Goal: Task Accomplishment & Management: Use online tool/utility

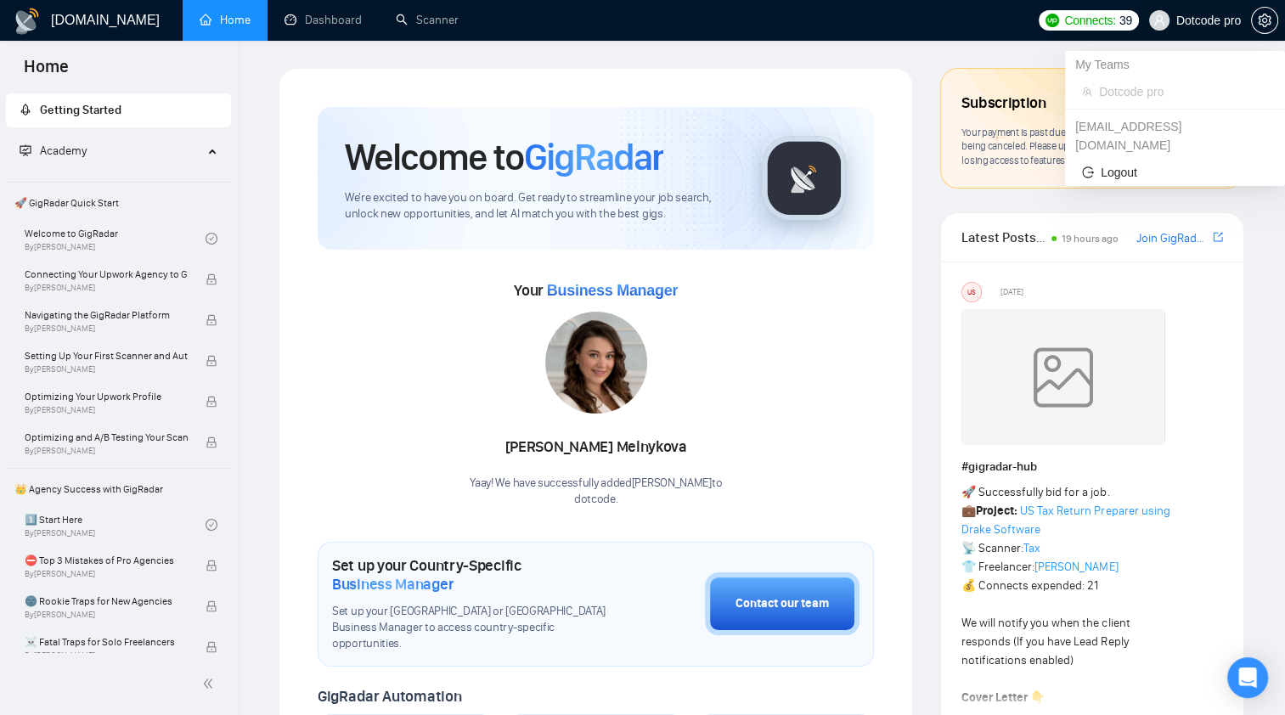
click at [1192, 20] on span "Dotcode pro" at bounding box center [1208, 20] width 65 height 0
click at [1116, 70] on div "My Teams" at bounding box center [1175, 64] width 220 height 27
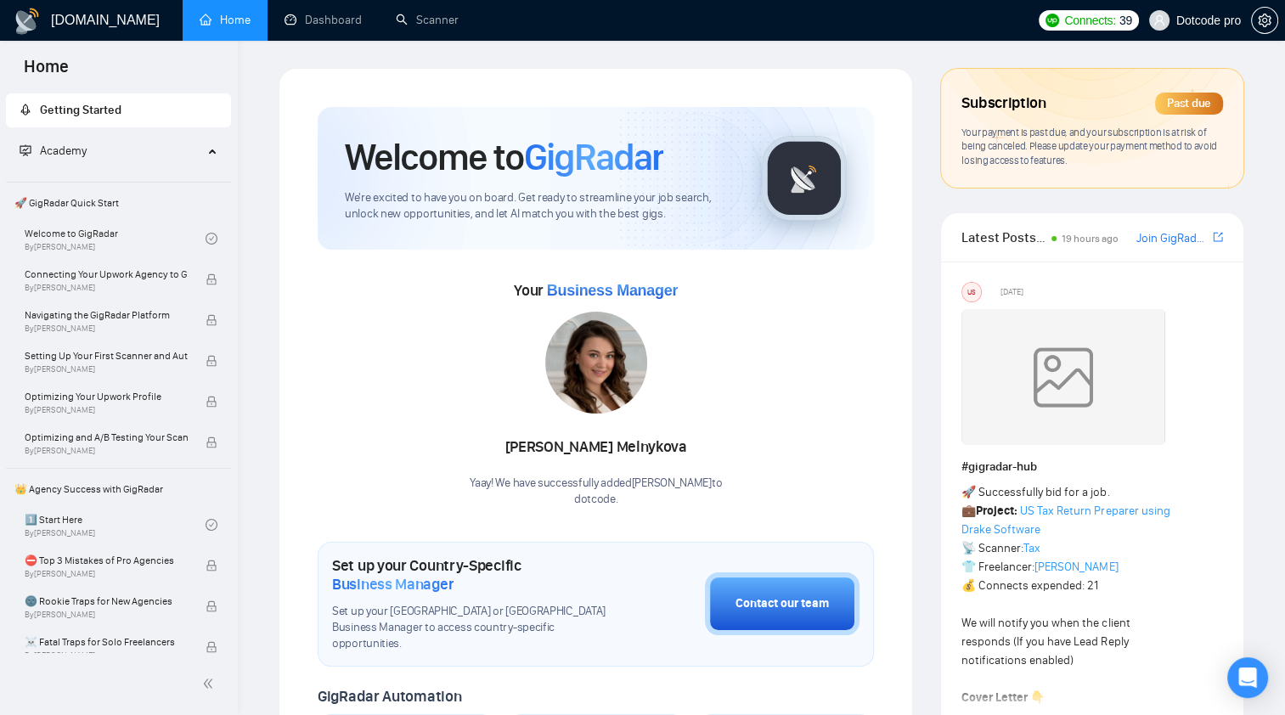
click at [214, 153] on div "Academy" at bounding box center [119, 151] width 226 height 34
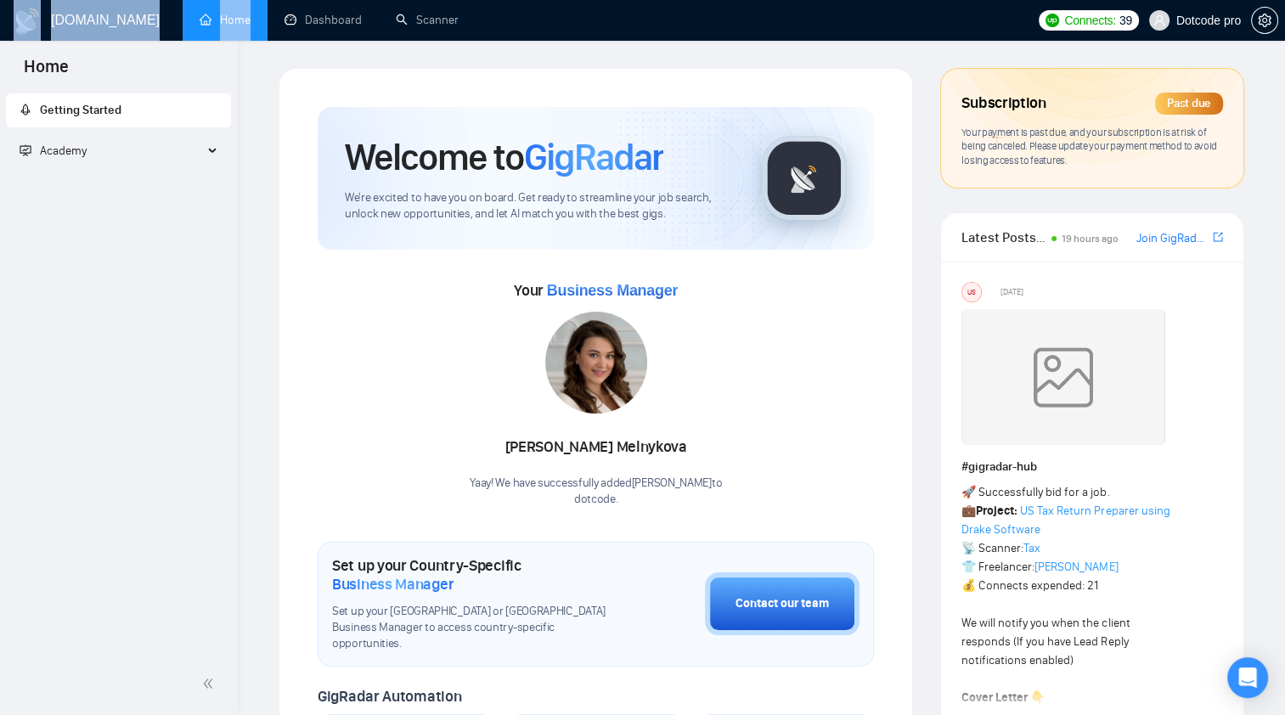
drag, startPoint x: 214, startPoint y: 153, endPoint x: 309, endPoint y: 42, distance: 145.7
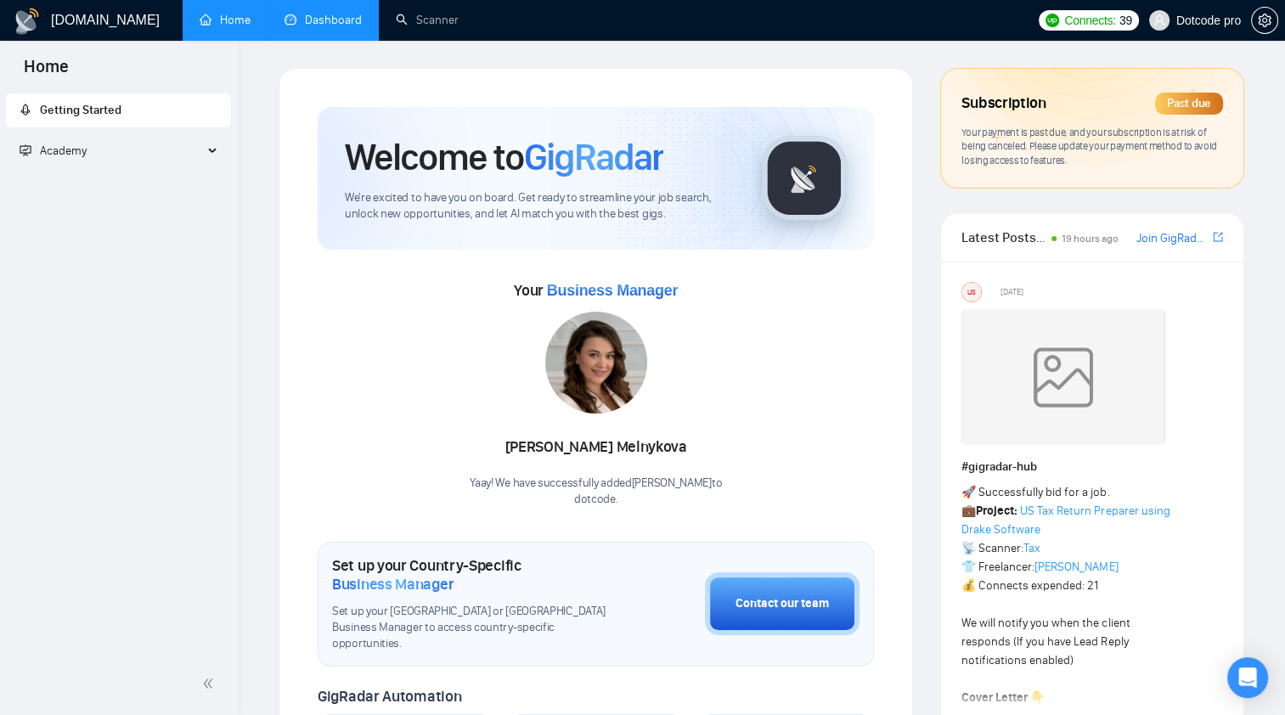
click at [343, 15] on link "Dashboard" at bounding box center [323, 20] width 77 height 14
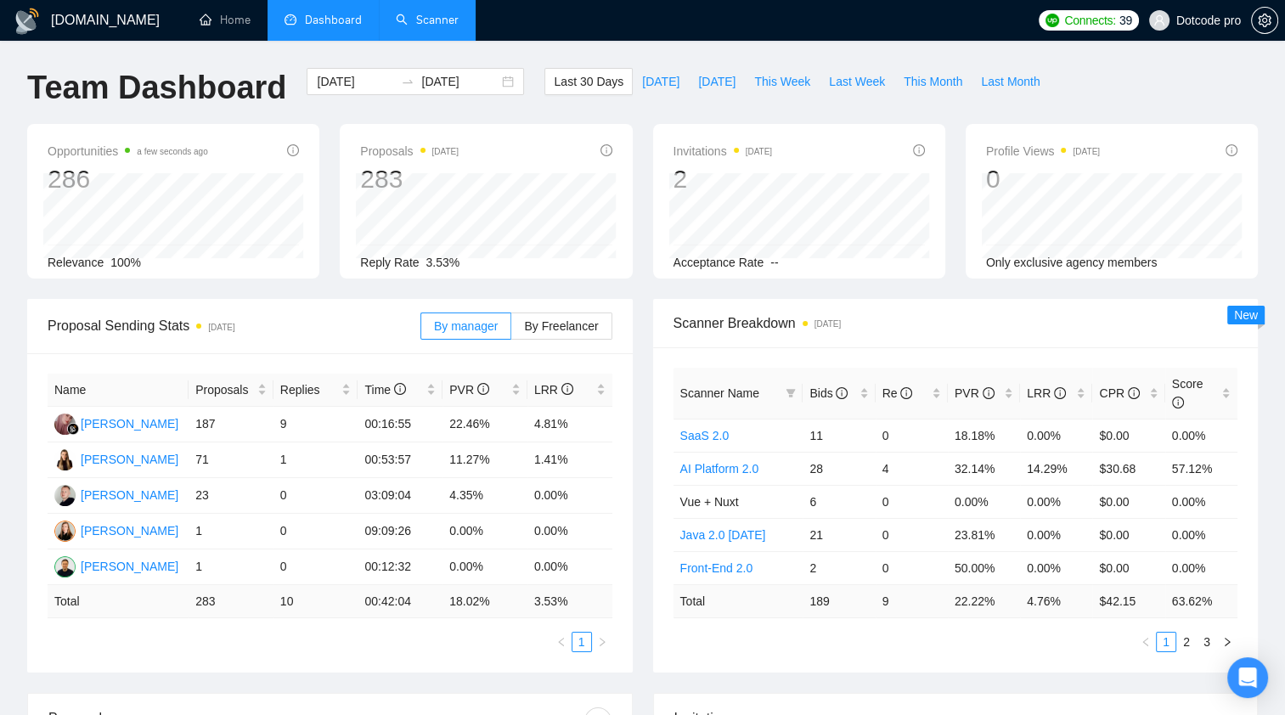
click at [406, 20] on link "Scanner" at bounding box center [427, 20] width 63 height 14
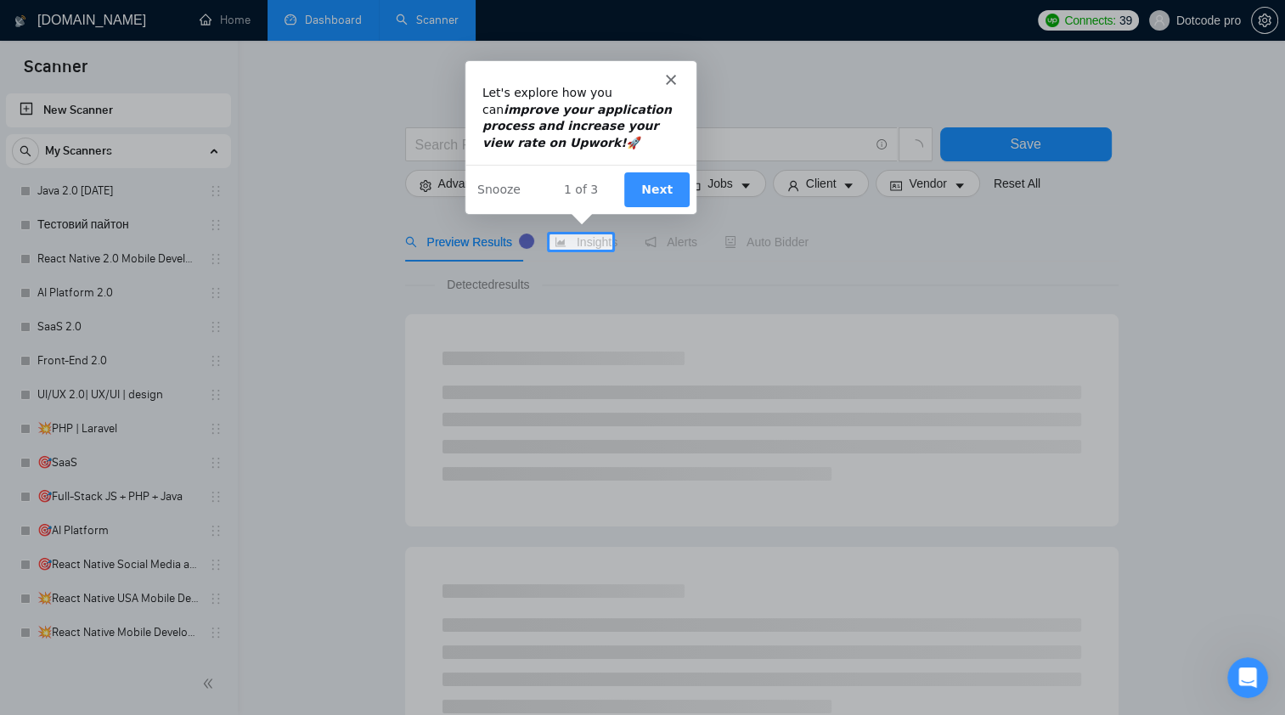
click at [338, 104] on div "Product tour overlay" at bounding box center [642, 357] width 1285 height 715
drag, startPoint x: 765, startPoint y: 204, endPoint x: 572, endPoint y: 124, distance: 208.7
click at [675, 73] on div "Intercom messenger" at bounding box center [580, 71] width 231 height 24
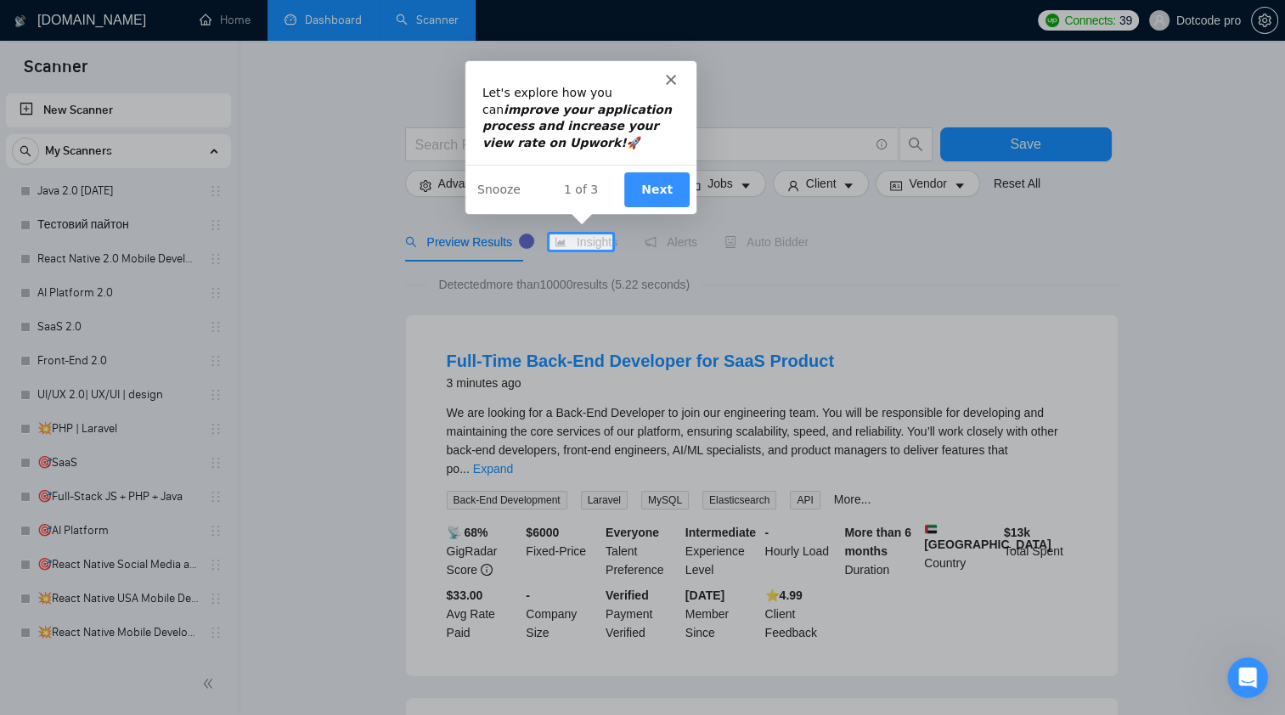
click at [668, 76] on polygon "Close" at bounding box center [670, 78] width 10 height 10
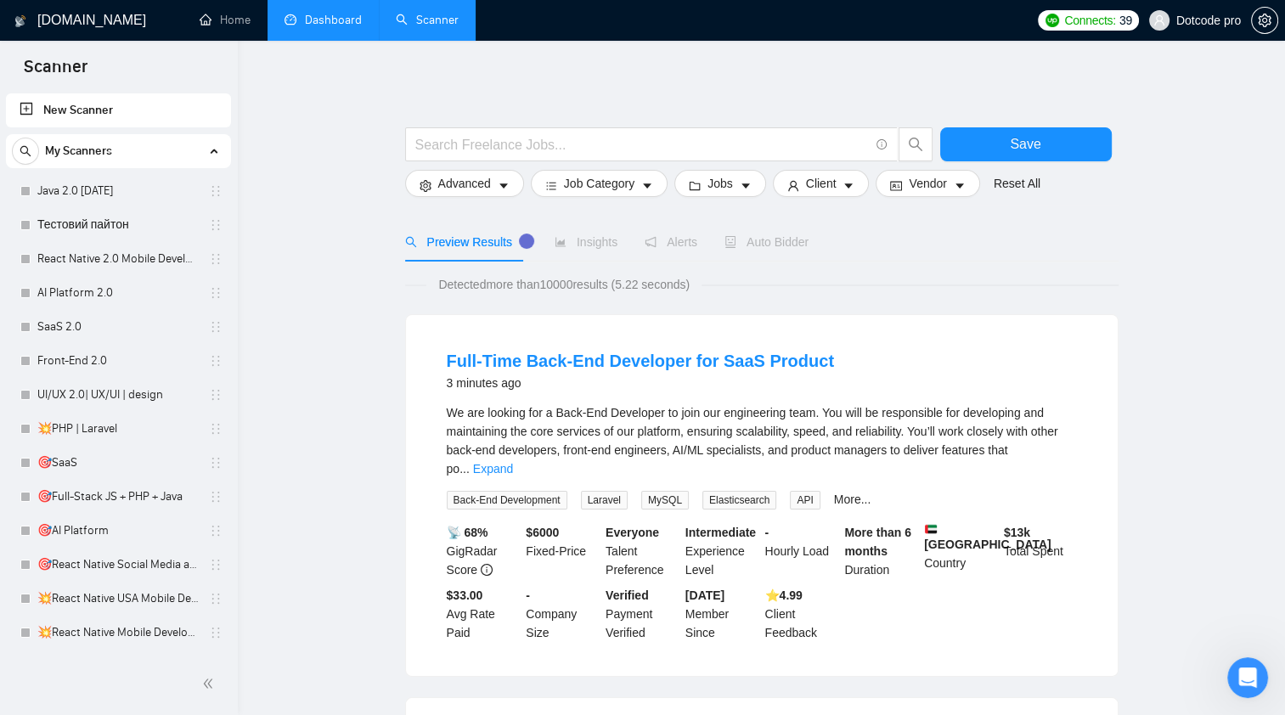
click at [313, 27] on link "Dashboard" at bounding box center [323, 20] width 77 height 14
